Goal: Task Accomplishment & Management: Manage account settings

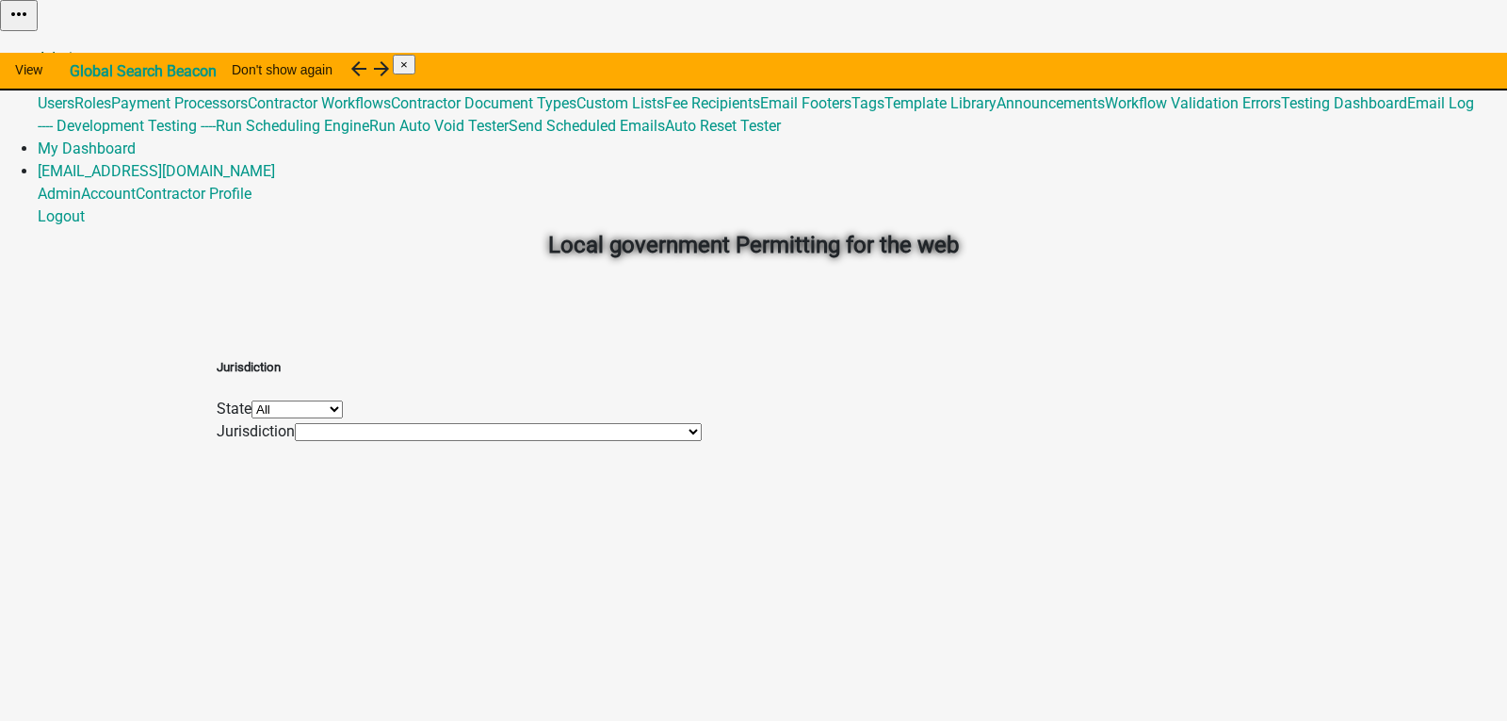
click at [81, 49] on link "Admin" at bounding box center [59, 58] width 43 height 18
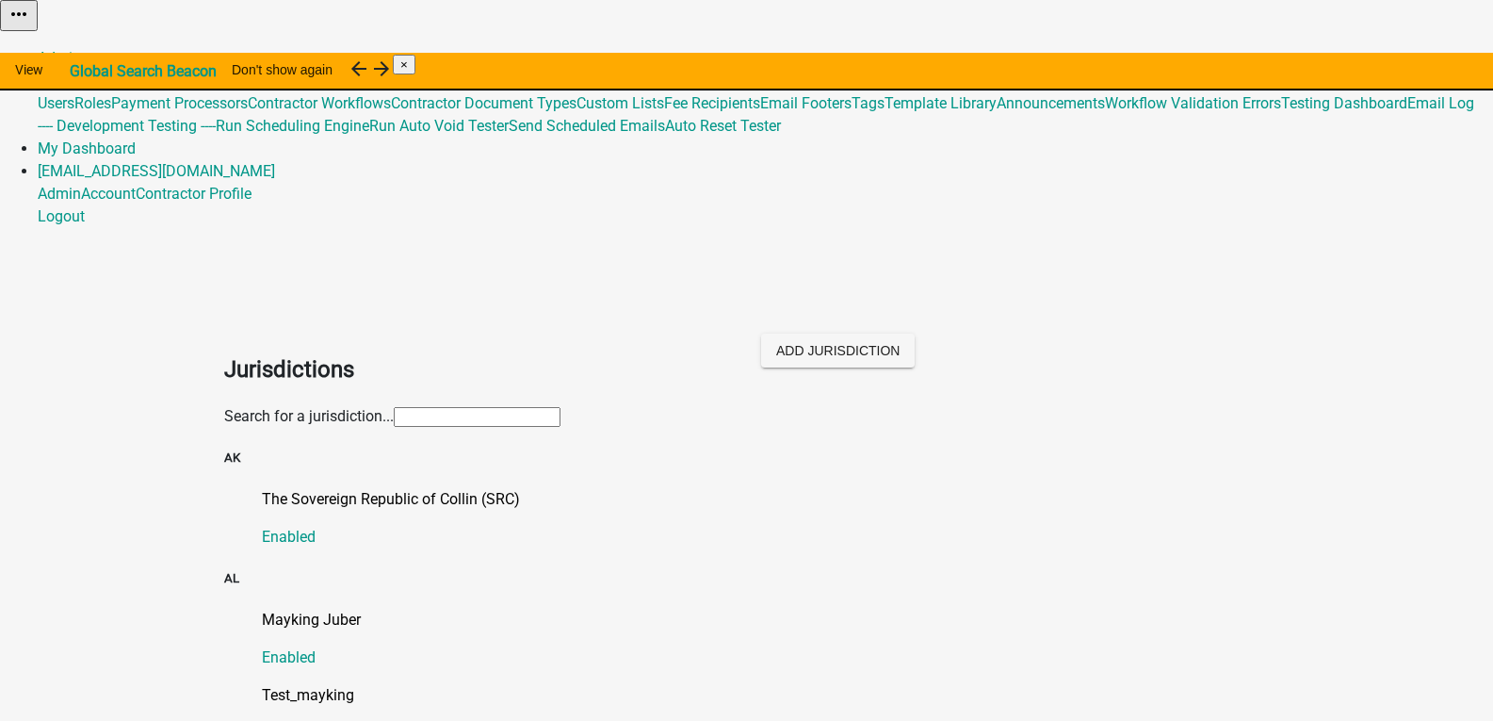
click at [394, 407] on input "text" at bounding box center [477, 417] width 167 height 20
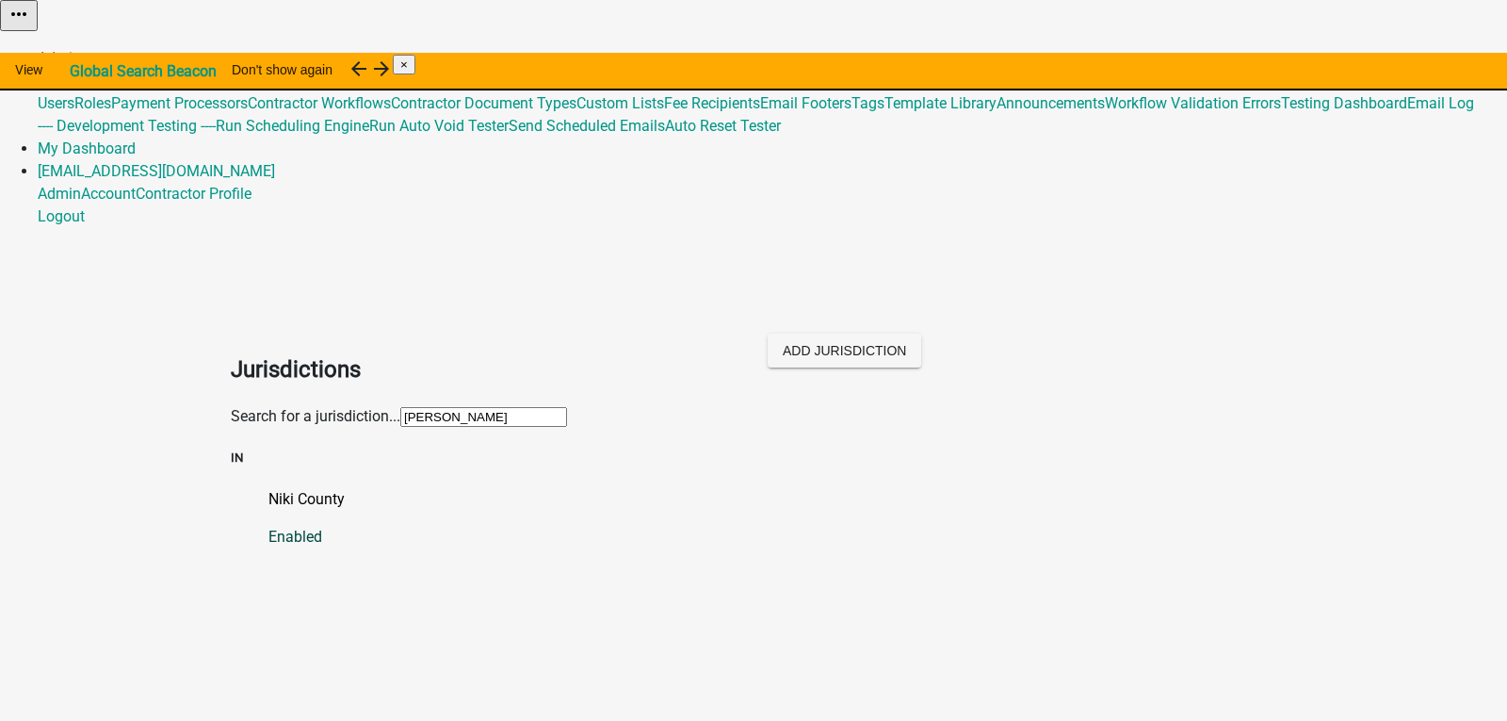
type input "[PERSON_NAME]"
click at [300, 488] on p "Niki County" at bounding box center [772, 499] width 1008 height 23
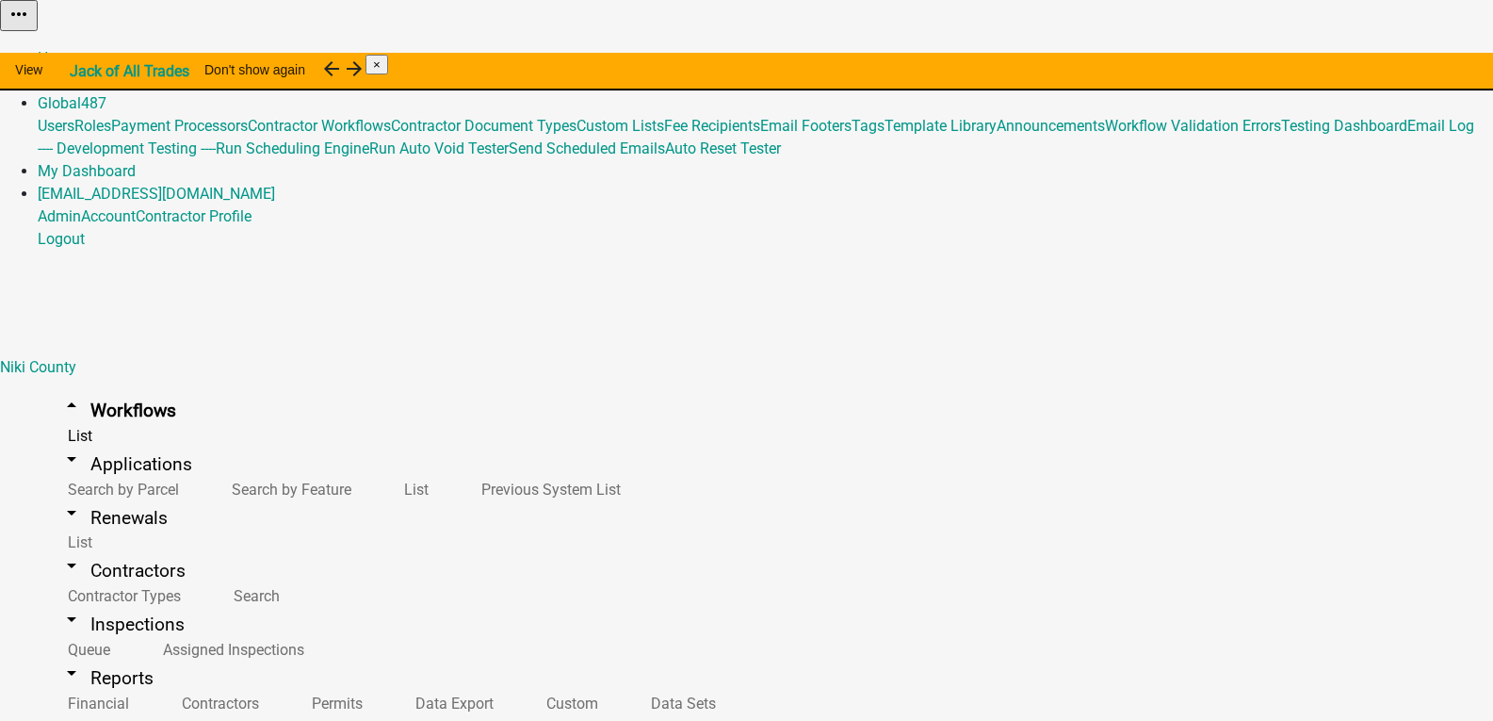
select select "5: purple"
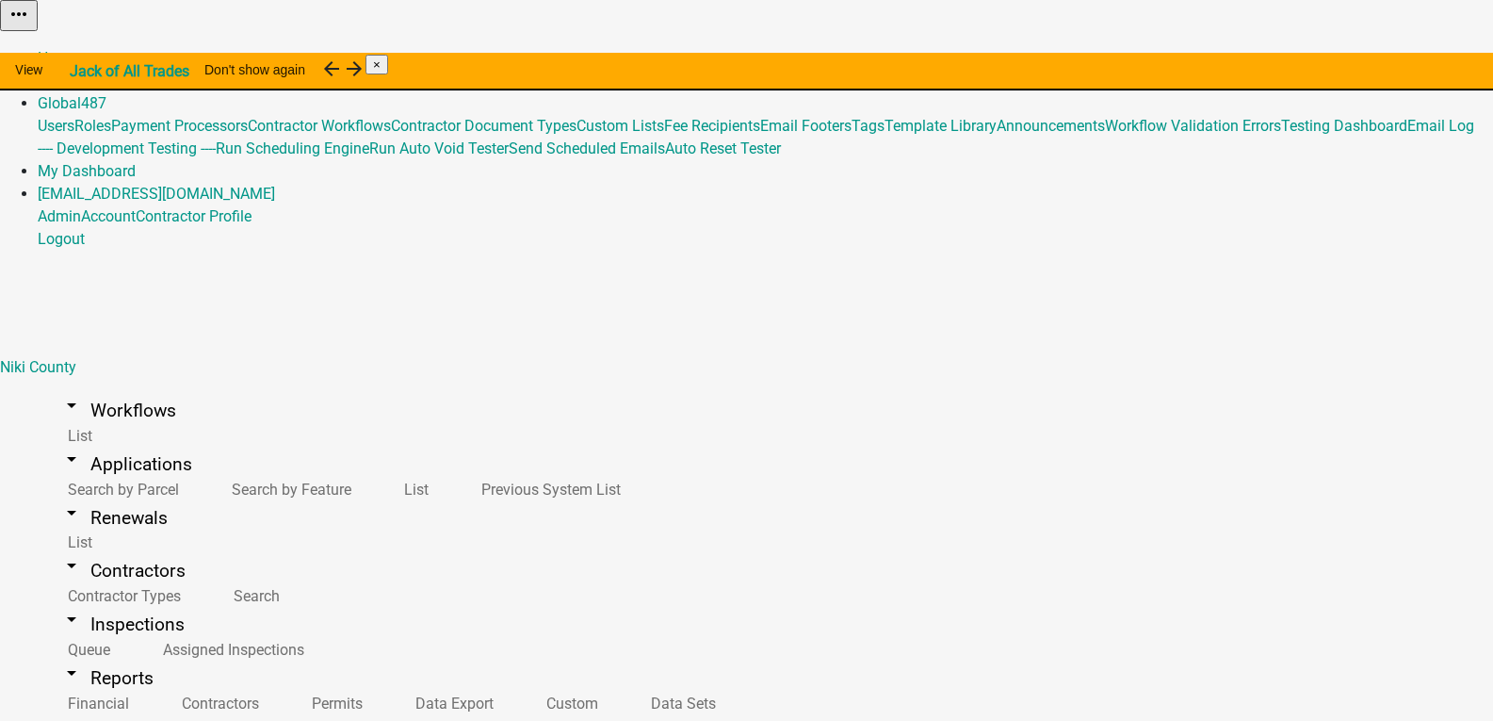
select select "3: orange"
select select "IN"
select select "Eastern Standard Time"
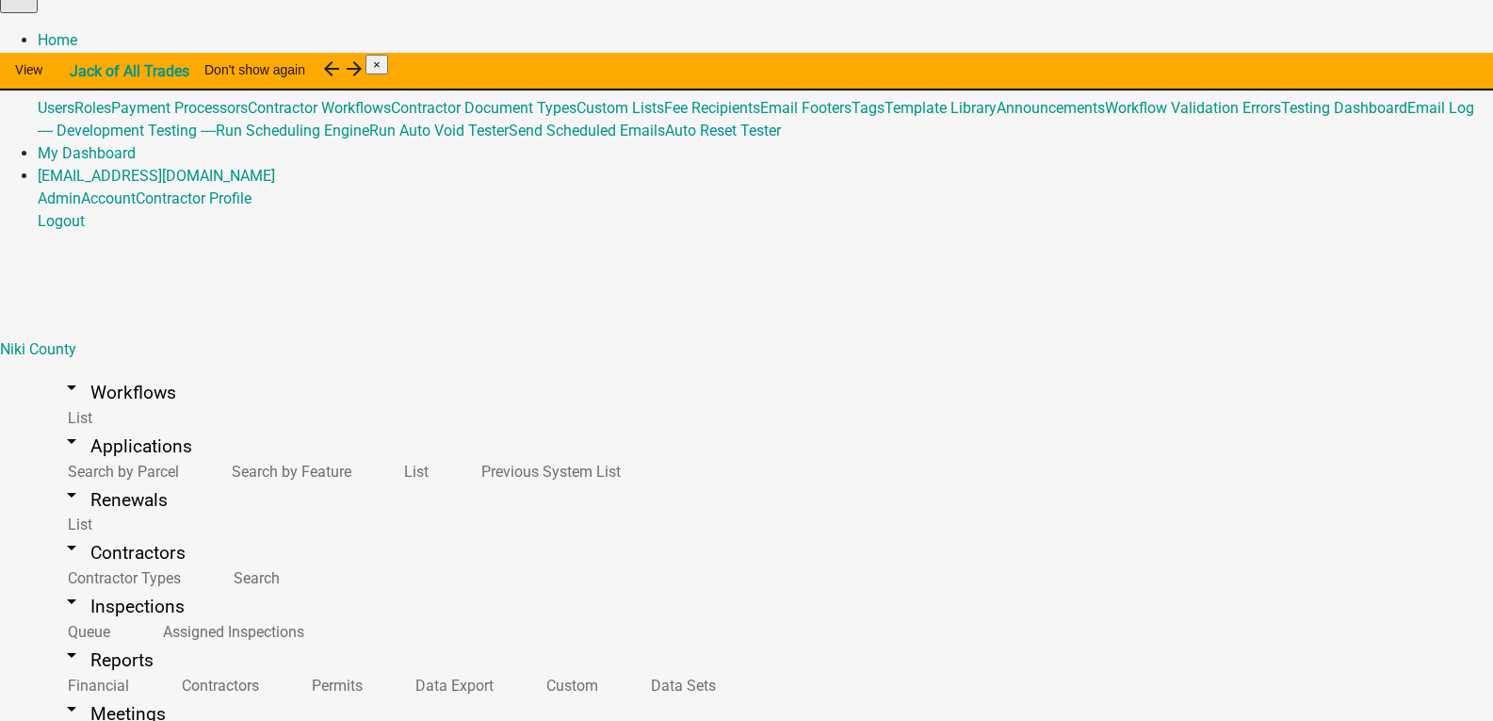
scroll to position [23, 0]
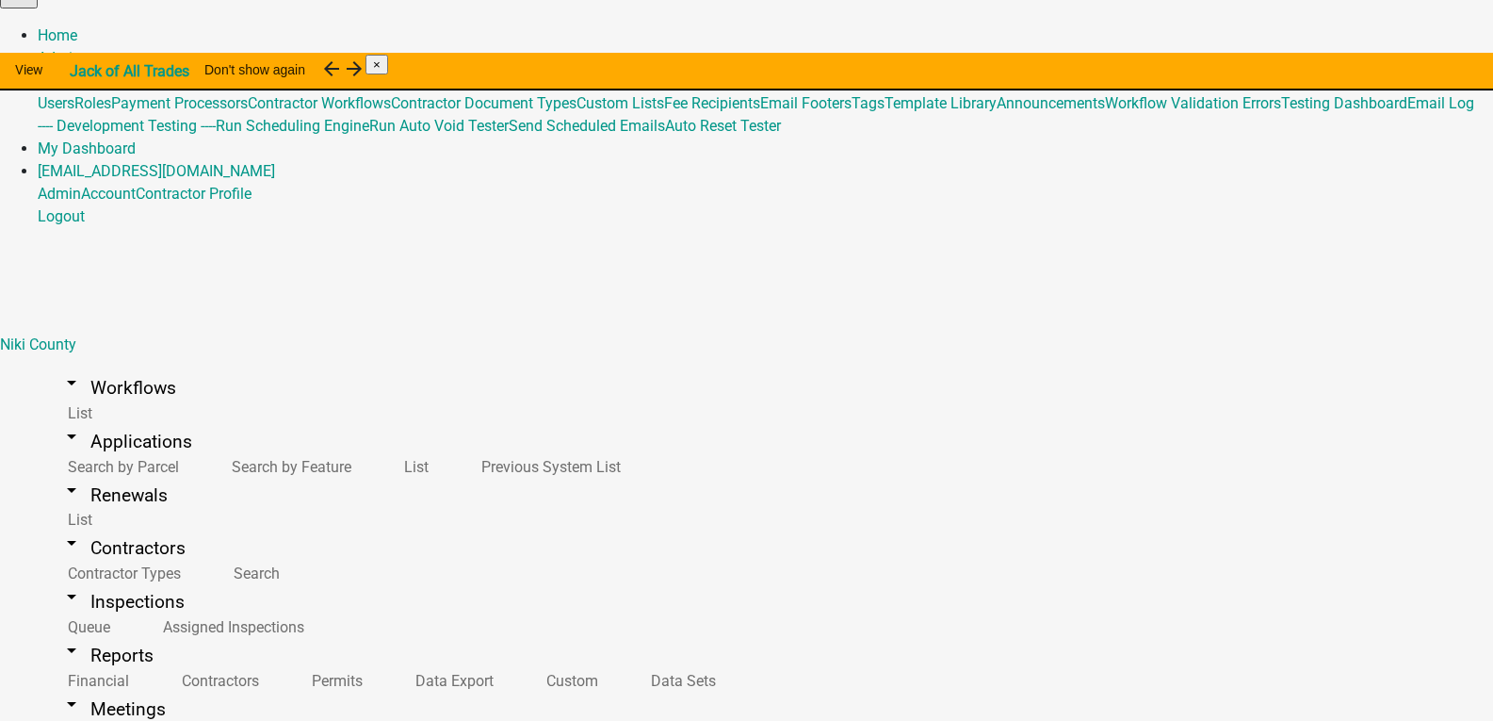
select select "IN"
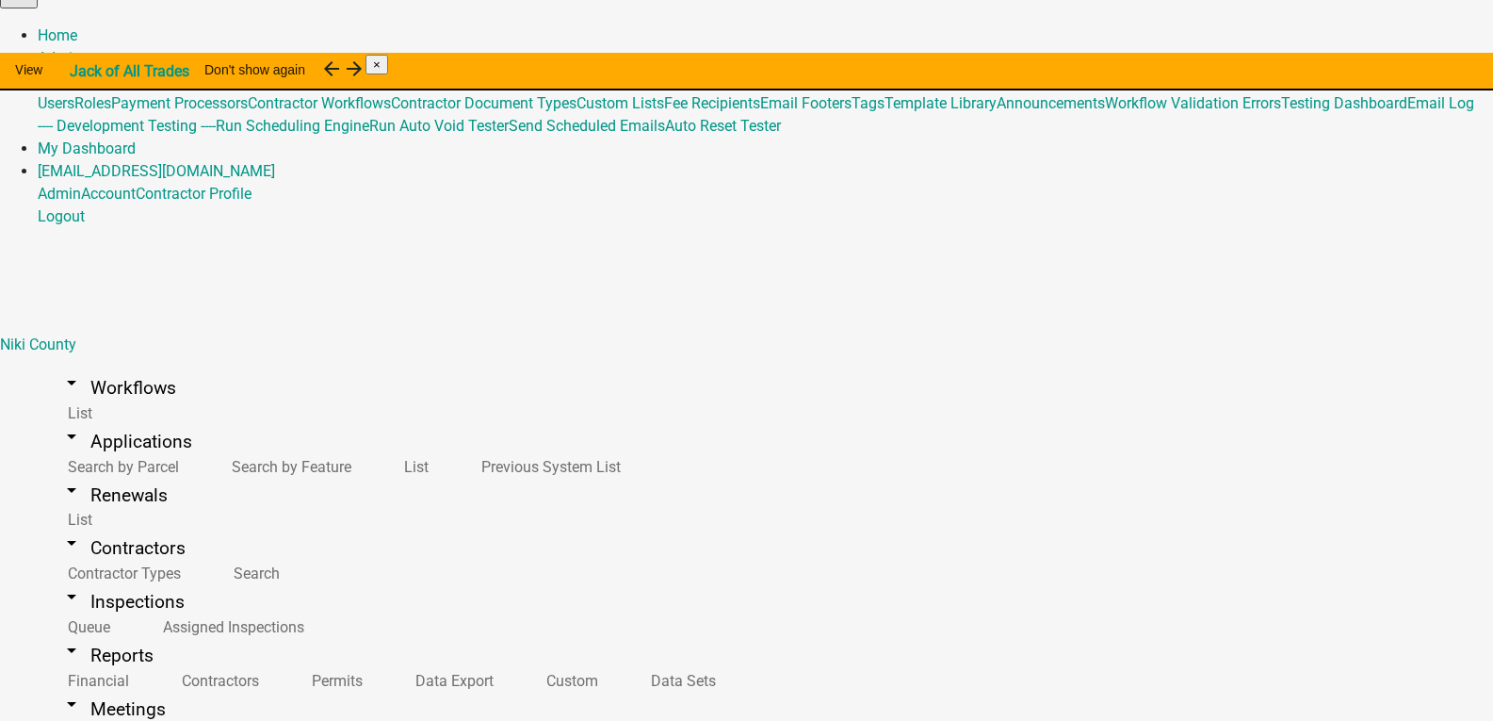
scroll to position [3, 0]
select select "5: purple"
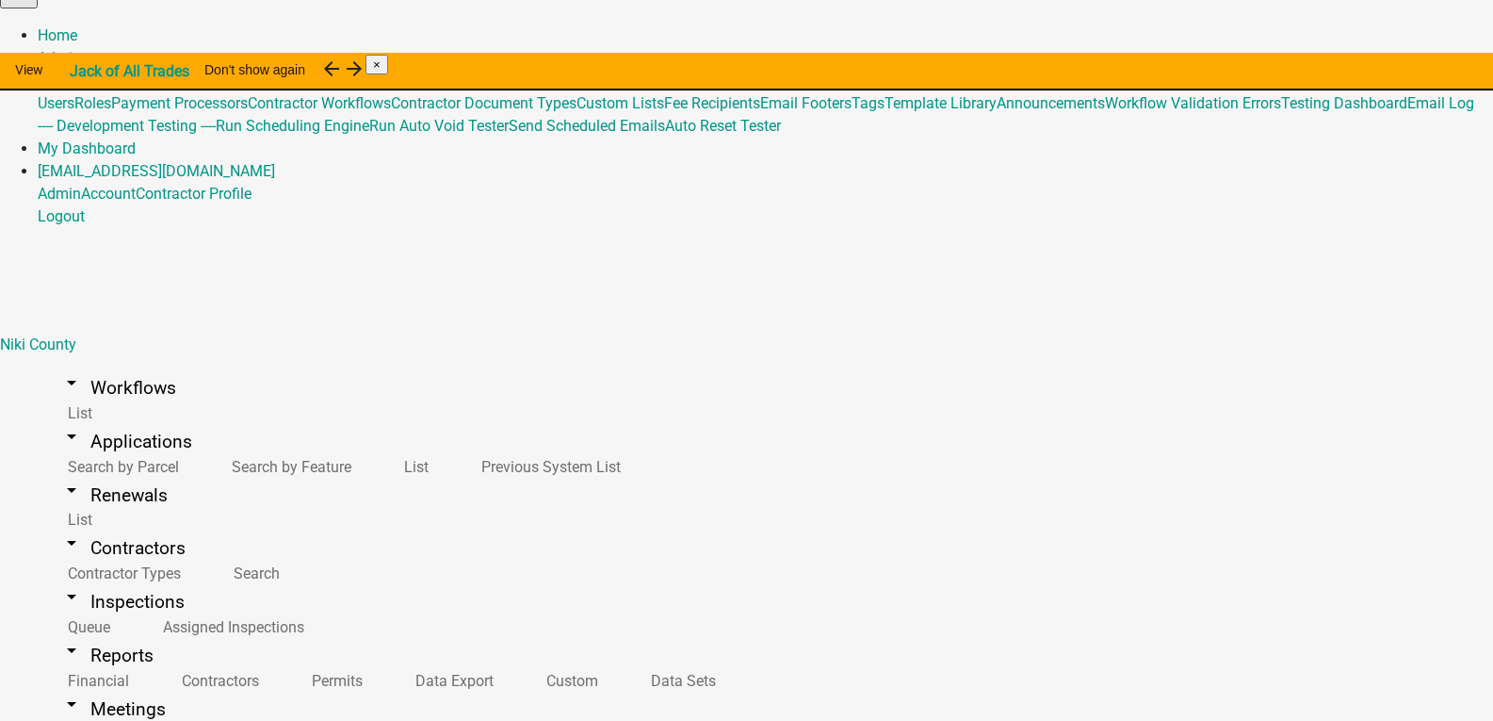
drag, startPoint x: 397, startPoint y: 409, endPoint x: 300, endPoint y: 416, distance: 97.3
copy span "Test123_2024v1"
click at [275, 162] on link "[EMAIL_ADDRESS][DOMAIN_NAME]" at bounding box center [156, 171] width 237 height 18
click at [85, 225] on link "Logout" at bounding box center [61, 216] width 47 height 18
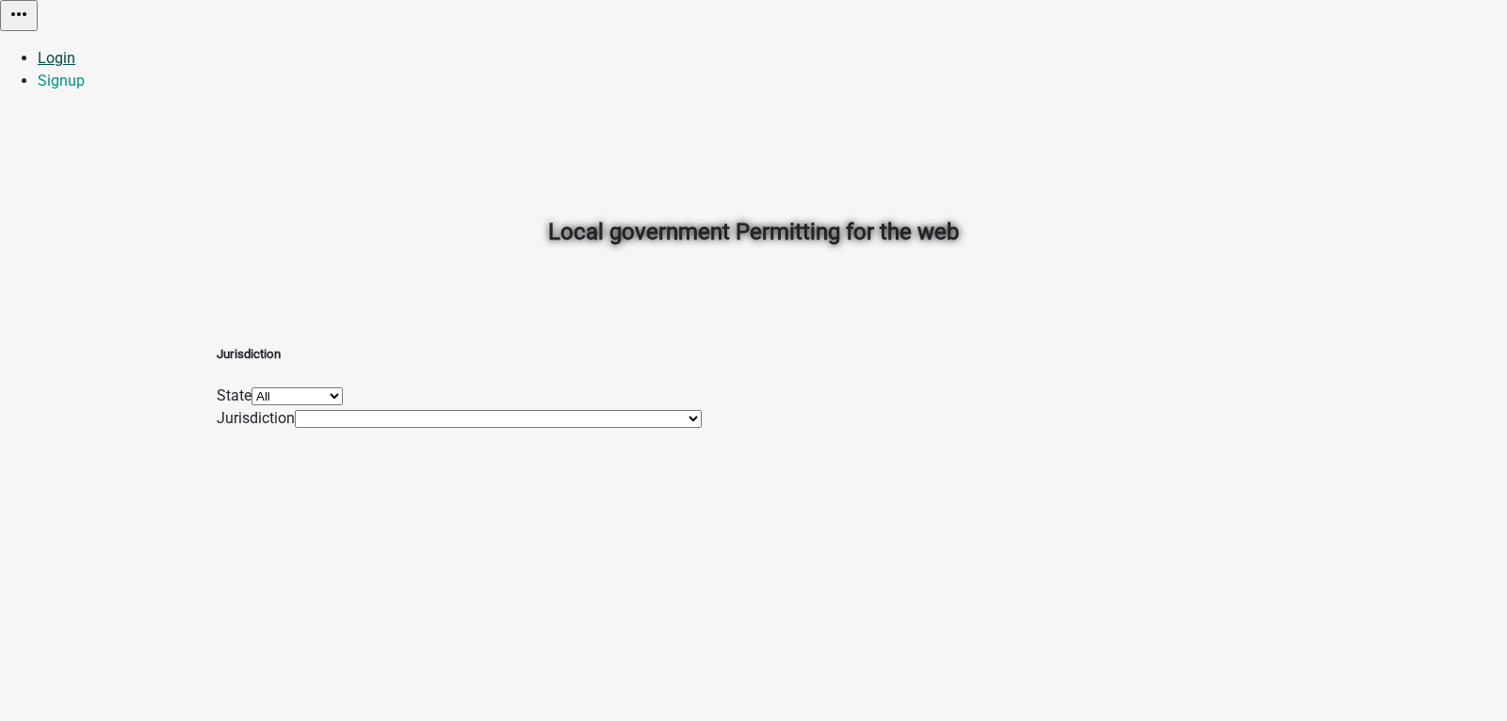
click at [75, 49] on link "Login" at bounding box center [57, 58] width 38 height 18
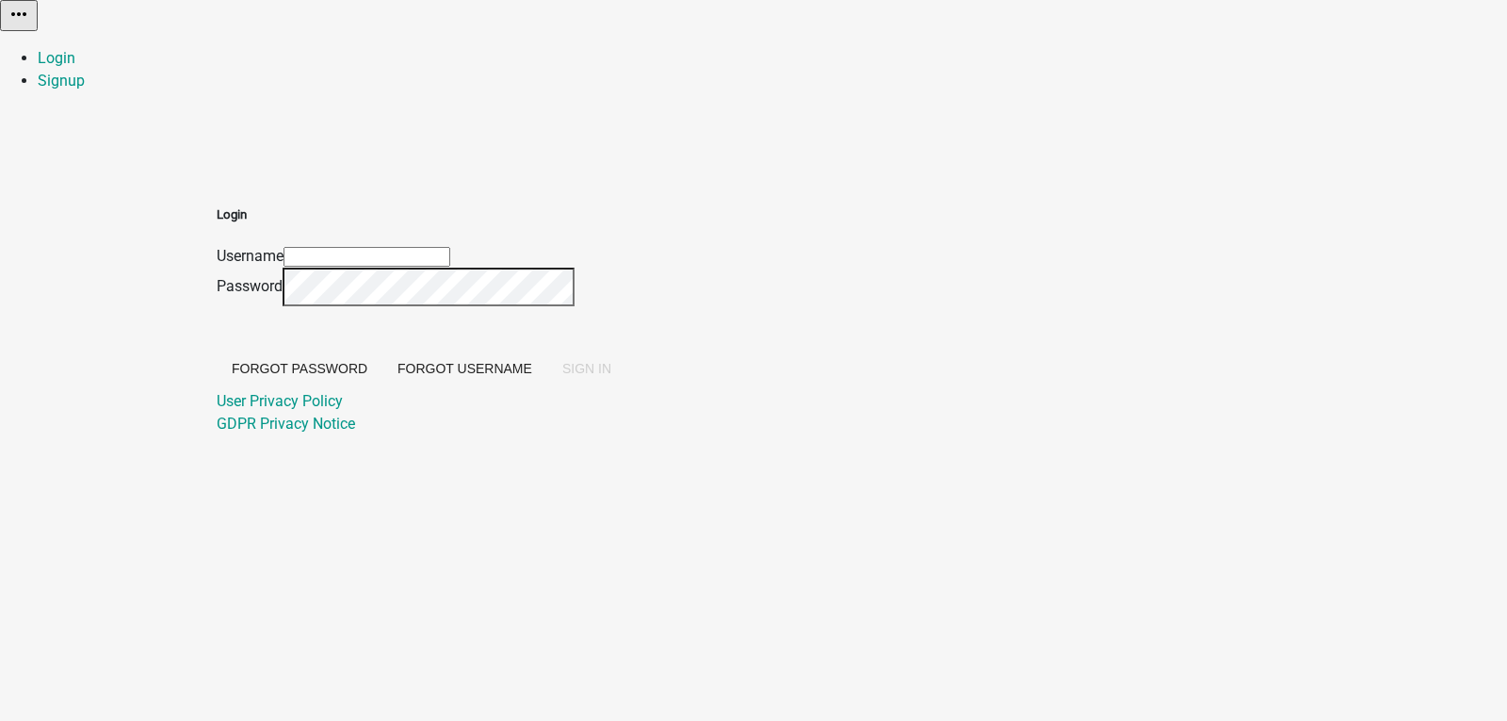
click at [450, 247] on input "Username" at bounding box center [367, 257] width 167 height 20
paste input "Test123_2024v1"
type input "Test123_2024v1"
click at [547, 351] on button "SIGN IN" at bounding box center [586, 368] width 79 height 34
